Goal: Task Accomplishment & Management: Use online tool/utility

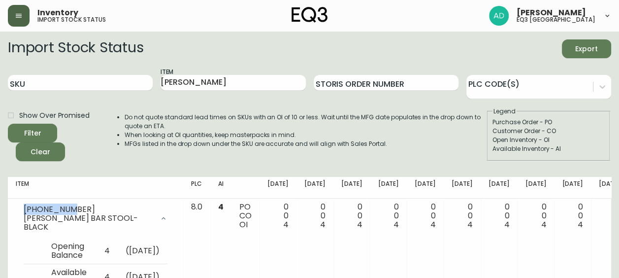
click at [15, 15] on icon "button" at bounding box center [19, 16] width 8 height 8
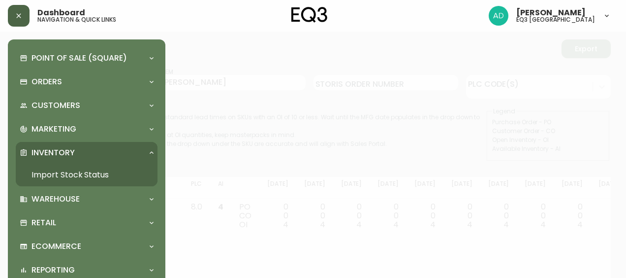
click at [66, 152] on p "Inventory" at bounding box center [53, 152] width 43 height 11
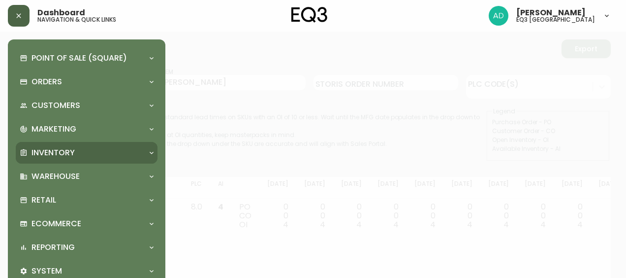
click at [70, 157] on p "Inventory" at bounding box center [53, 152] width 43 height 11
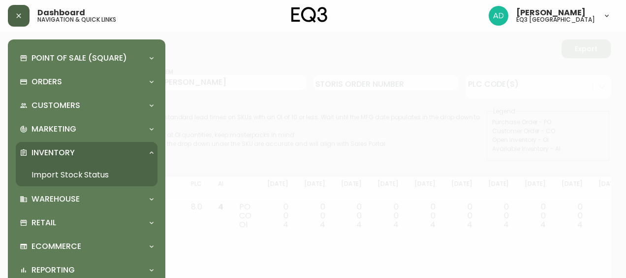
click at [84, 176] on link "Import Stock Status" at bounding box center [87, 174] width 142 height 23
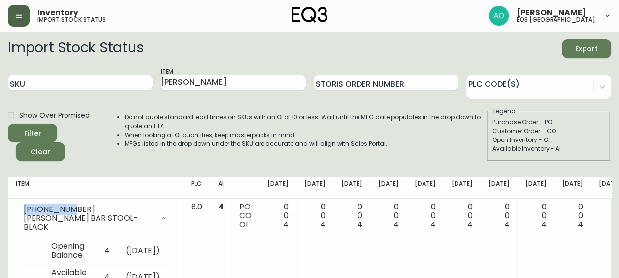
click at [574, 47] on span "Export" at bounding box center [585, 49] width 33 height 12
drag, startPoint x: 280, startPoint y: 99, endPoint x: 266, endPoint y: 92, distance: 15.4
click at [266, 92] on form "Import Stock Status Export SKU Item [PERSON_NAME] Storis Order Number PLC Code(…" at bounding box center [309, 100] width 603 height 122
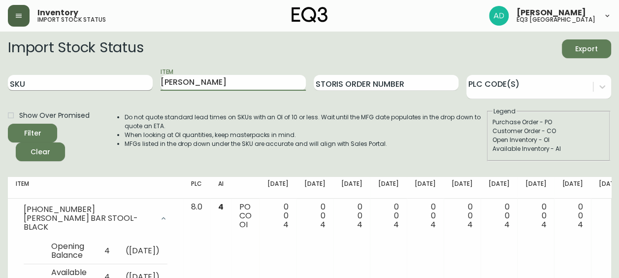
drag, startPoint x: 266, startPoint y: 92, endPoint x: 111, endPoint y: 90, distance: 154.6
click at [111, 92] on div "SKU Item [PERSON_NAME] Storis Order Number PLC Code(s)" at bounding box center [309, 83] width 603 height 32
click at [8, 124] on button "Filter" at bounding box center [32, 133] width 49 height 19
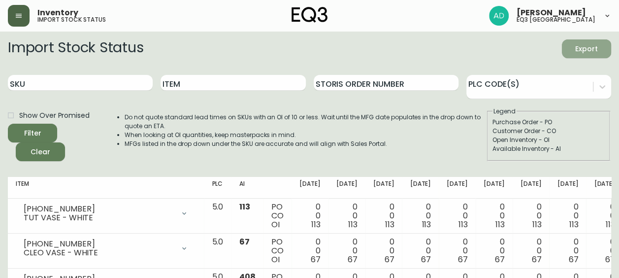
click at [571, 55] on button "Export" at bounding box center [586, 48] width 49 height 19
